Goal: Obtain resource: Download file/media

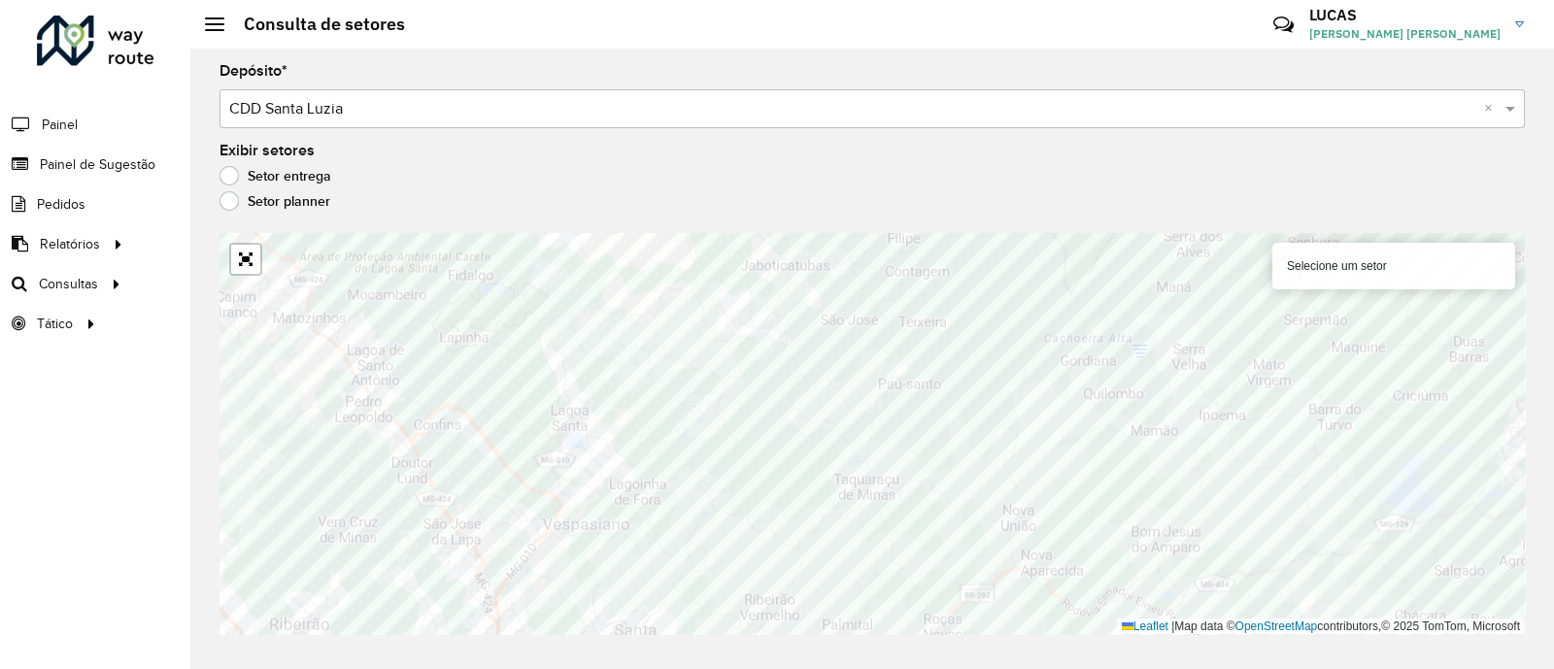
click at [0, 0] on link "Clientes" at bounding box center [0, 0] width 0 height 0
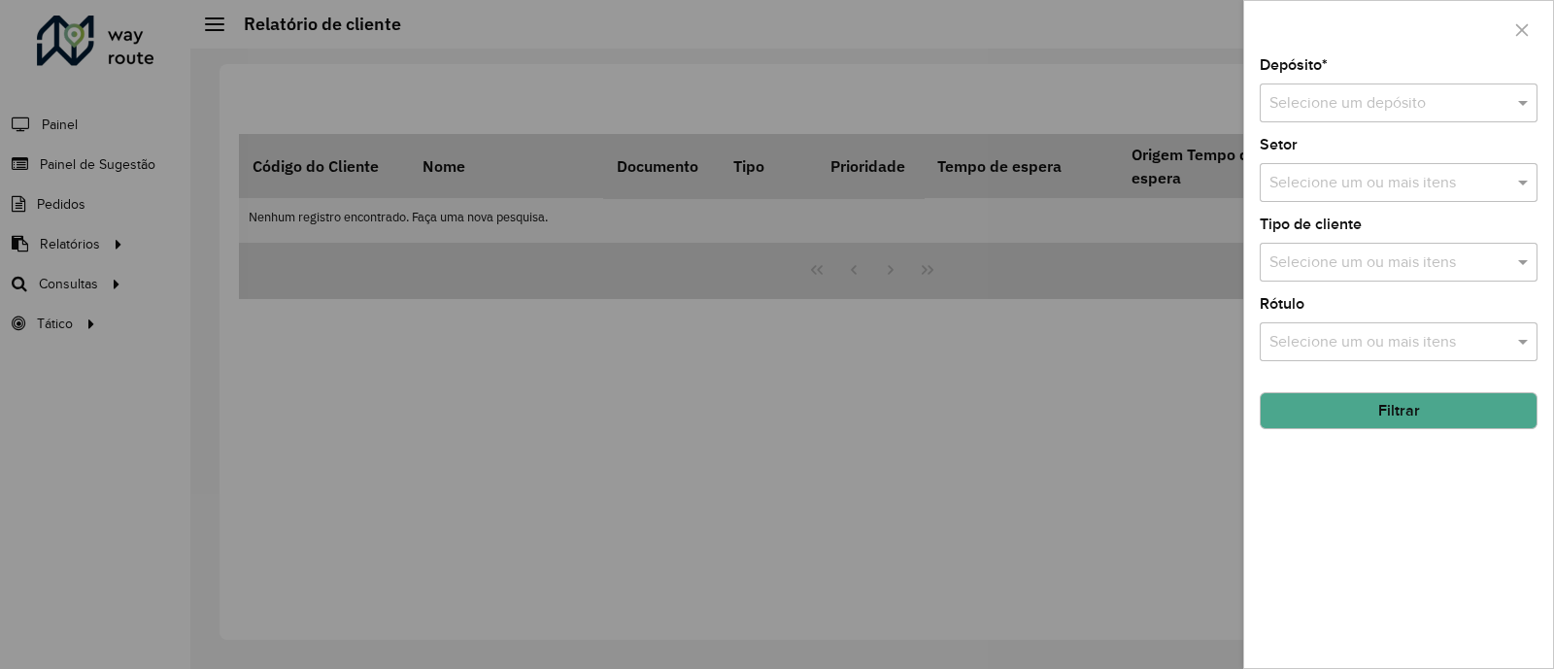
click at [1325, 114] on input "text" at bounding box center [1379, 103] width 220 height 23
click at [1326, 184] on ng-dropdown-panel "CDD Santa Luzia" at bounding box center [1399, 160] width 278 height 55
click at [1323, 172] on div "CDD Santa Luzia" at bounding box center [1399, 160] width 276 height 33
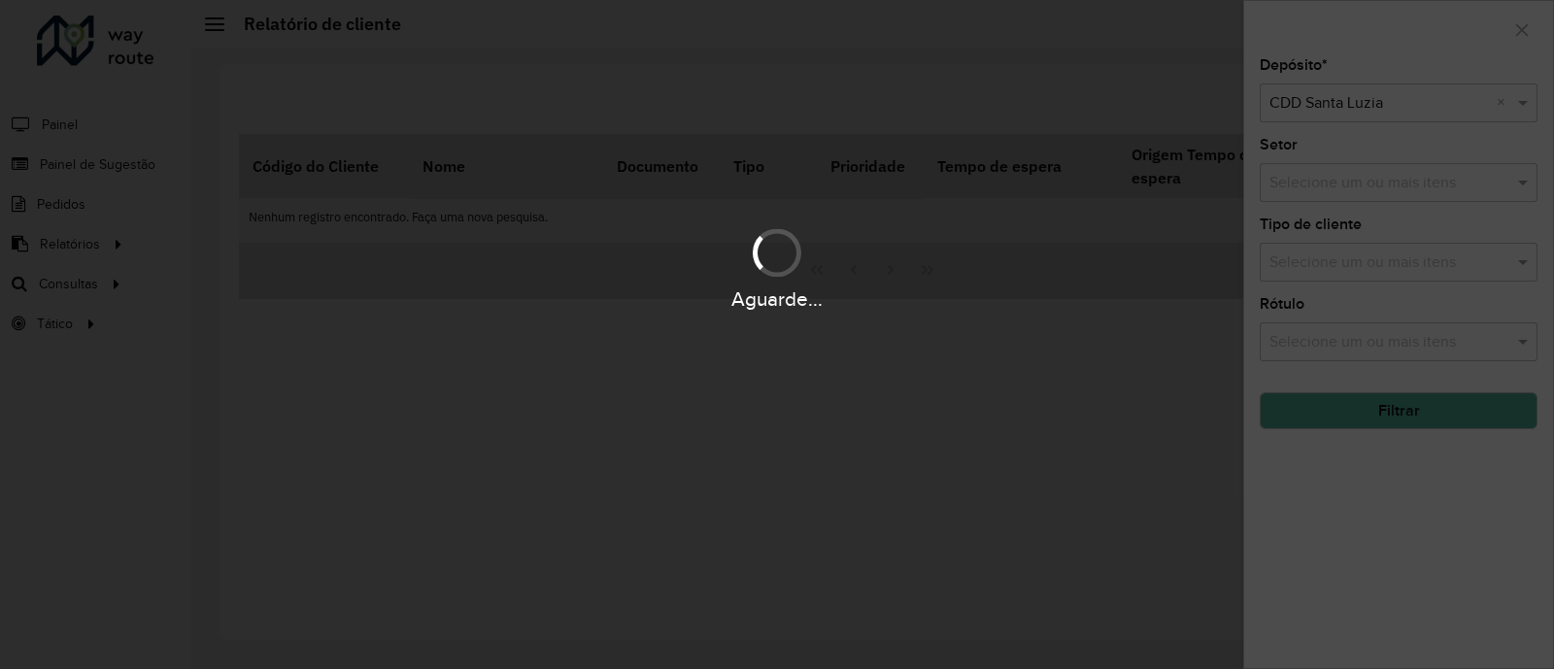
click at [1434, 429] on div "Aguarde..." at bounding box center [777, 334] width 1554 height 669
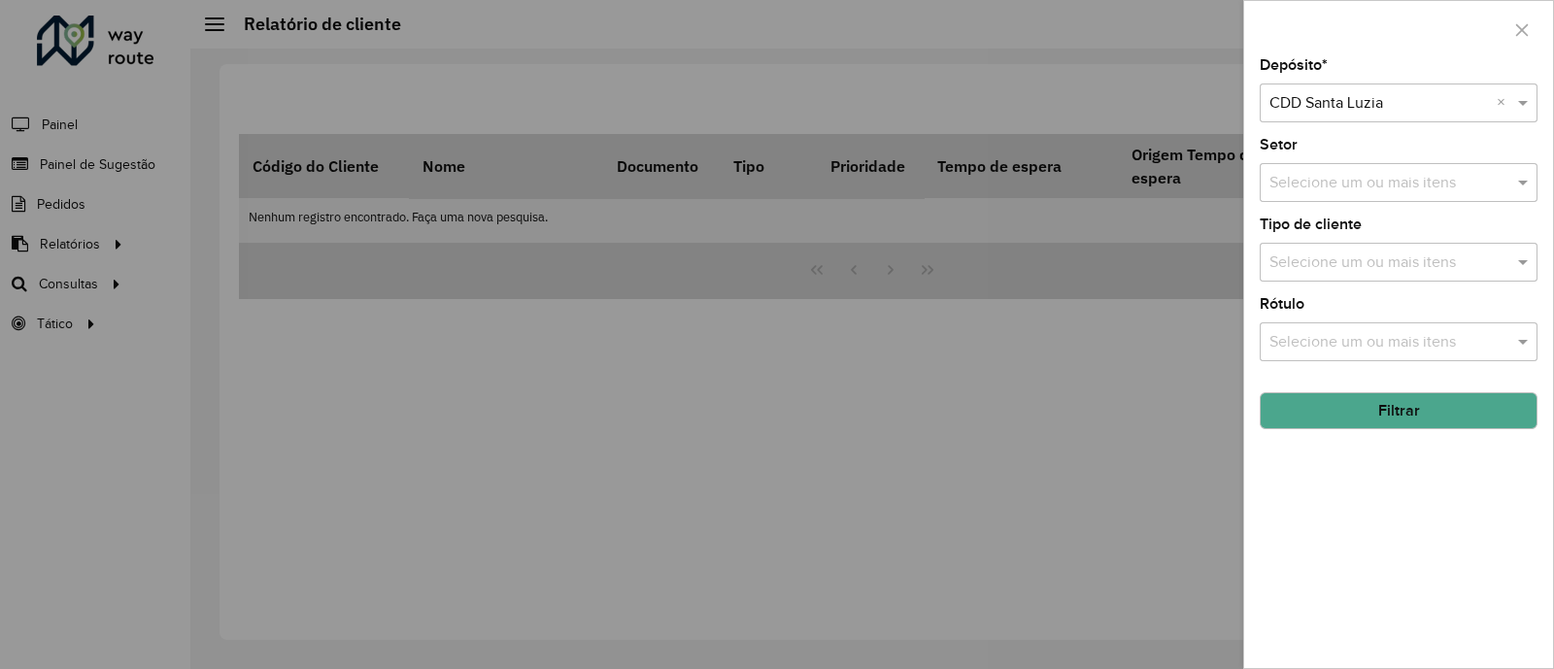
click at [1462, 429] on button "Filtrar" at bounding box center [1399, 410] width 278 height 37
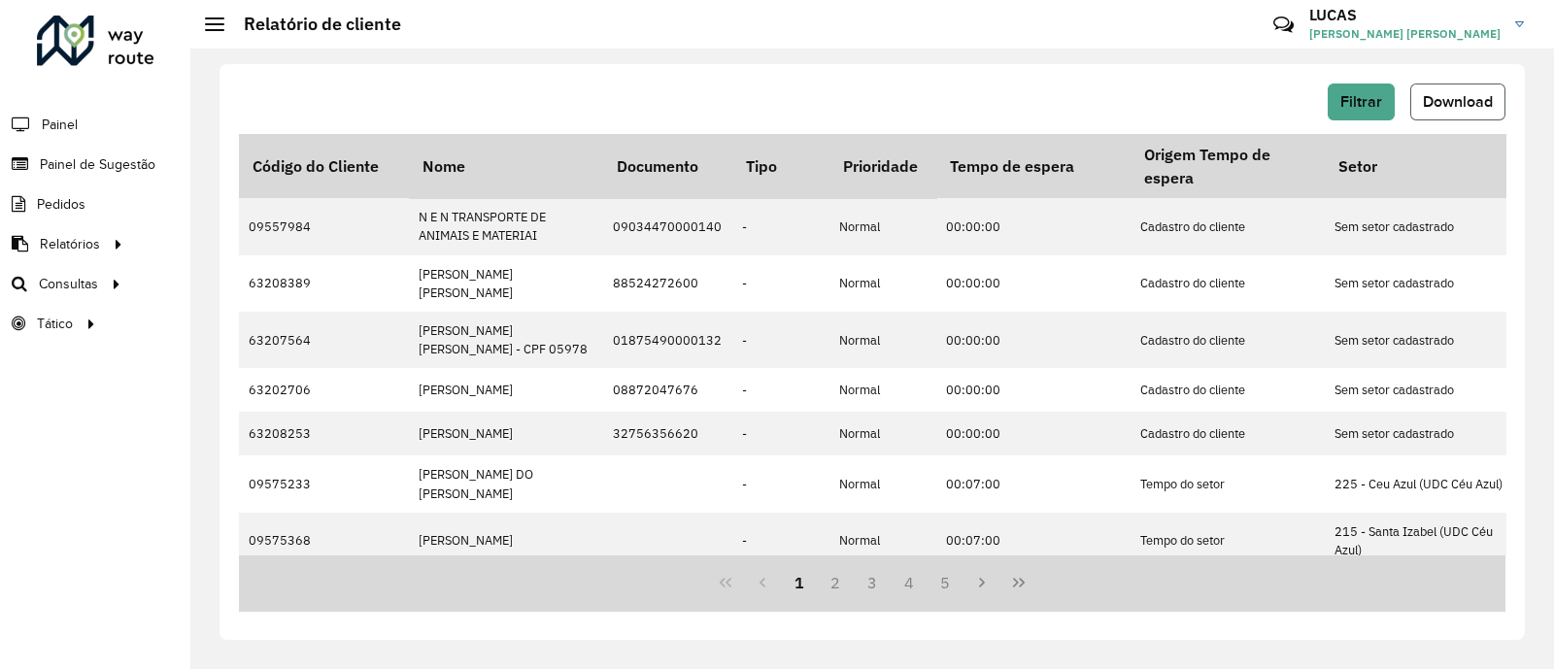
click at [1446, 109] on span "Download" at bounding box center [1458, 101] width 70 height 17
